Goal: Check status

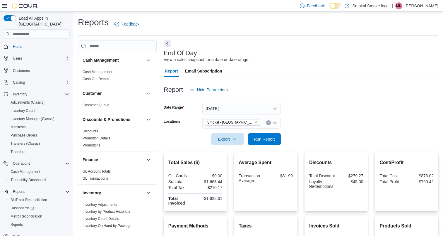
scroll to position [128, 0]
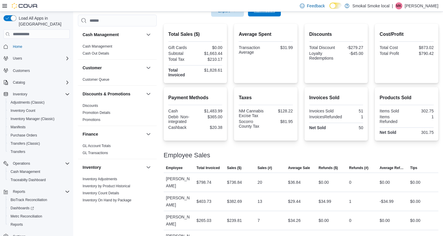
click at [254, 14] on span "Run Report" at bounding box center [265, 11] width 26 height 12
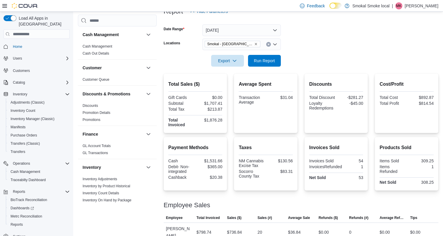
scroll to position [76, 0]
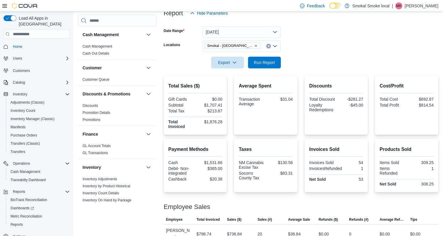
click at [266, 55] on div at bounding box center [301, 54] width 275 height 5
click at [266, 63] on span "Run Report" at bounding box center [264, 62] width 21 height 6
drag, startPoint x: 266, startPoint y: 63, endPoint x: 260, endPoint y: 61, distance: 6.1
drag, startPoint x: 260, startPoint y: 61, endPoint x: 301, endPoint y: 31, distance: 50.9
click at [301, 31] on form "Date Range [DATE] Locations [GEOGRAPHIC_DATA] - [GEOGRAPHIC_DATA] Export Run Re…" at bounding box center [301, 43] width 275 height 49
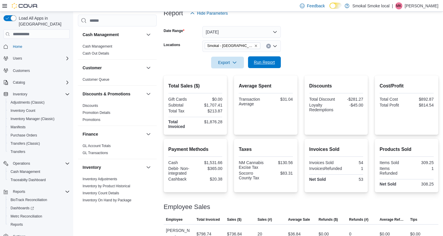
click at [263, 63] on span "Run Report" at bounding box center [264, 62] width 21 height 6
click at [238, 47] on span "Smokal - [GEOGRAPHIC_DATA]" at bounding box center [232, 46] width 50 height 6
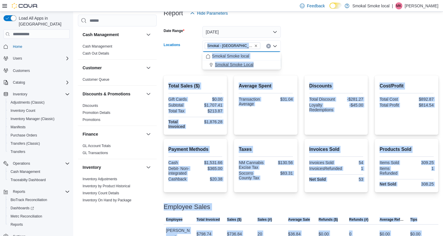
drag, startPoint x: 238, startPoint y: 47, endPoint x: 243, endPoint y: 65, distance: 18.2
click at [243, 65] on body "Feedback Dark Mode Smokal Smoke local | MK [PERSON_NAME] Load All Apps in New H…" at bounding box center [221, 124] width 443 height 401
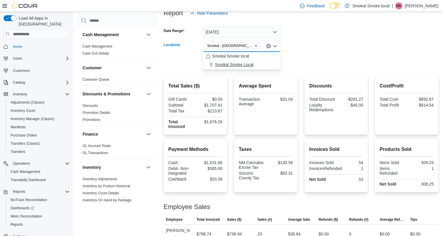
click at [243, 65] on span "Smokal Smoke Local" at bounding box center [234, 65] width 39 height 6
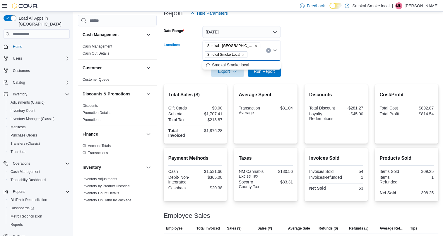
click at [254, 46] on icon "Remove Smokal - Socorro from selection in this group" at bounding box center [256, 46] width 4 height 4
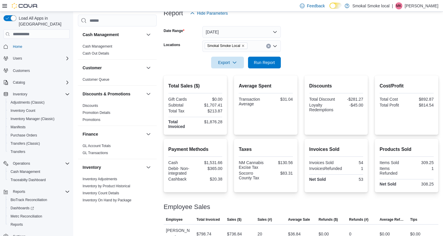
click at [323, 52] on div at bounding box center [301, 54] width 275 height 5
click at [274, 62] on span "Run Report" at bounding box center [264, 62] width 21 height 6
click at [243, 46] on icon "Remove Smokal Smoke Local from selection in this group" at bounding box center [243, 46] width 4 height 4
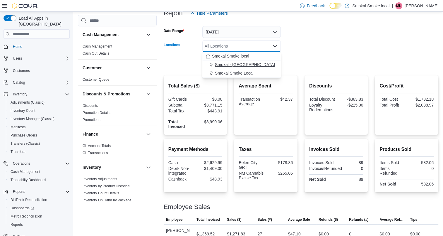
click at [240, 64] on span "Smokal - [GEOGRAPHIC_DATA]" at bounding box center [245, 65] width 60 height 6
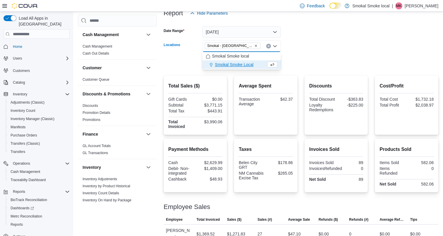
click at [320, 41] on form "Date Range [DATE] Locations [GEOGRAPHIC_DATA] - [GEOGRAPHIC_DATA] Combo box. Se…" at bounding box center [301, 43] width 275 height 49
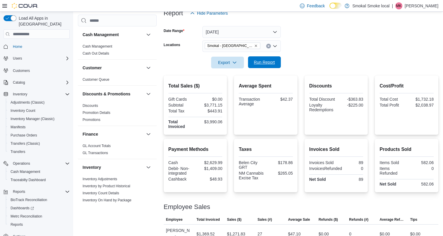
click at [270, 63] on span "Run Report" at bounding box center [264, 62] width 21 height 6
drag, startPoint x: 270, startPoint y: 63, endPoint x: 266, endPoint y: 56, distance: 7.9
click at [266, 56] on form "Date Range [DATE] Locations [GEOGRAPHIC_DATA] - [GEOGRAPHIC_DATA] Export Run Re…" at bounding box center [301, 43] width 275 height 49
click at [264, 63] on span "Run Report" at bounding box center [264, 62] width 21 height 6
